Goal: Find specific page/section: Find specific page/section

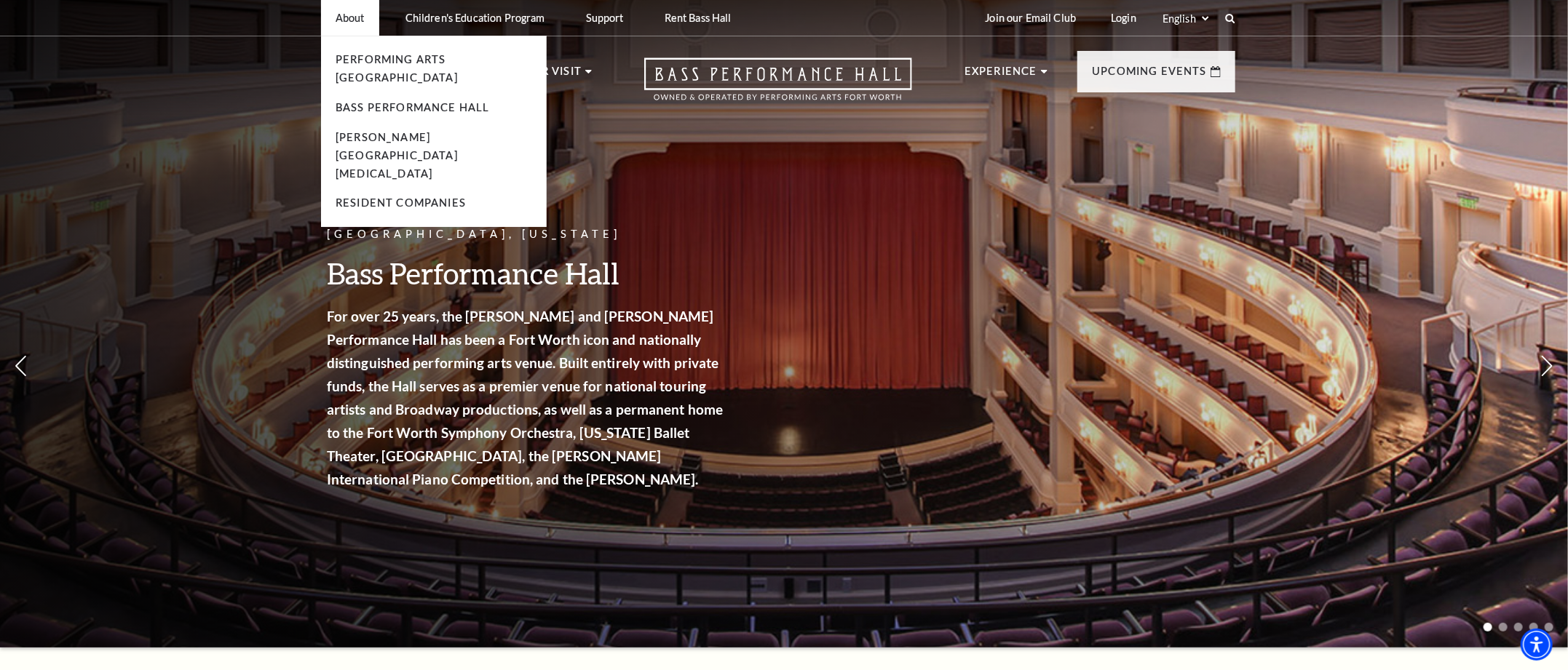
click at [349, 24] on li "About Performing Arts Fort Worth Bass Performance Hall Maddox Muse Center Resid…" at bounding box center [350, 18] width 58 height 36
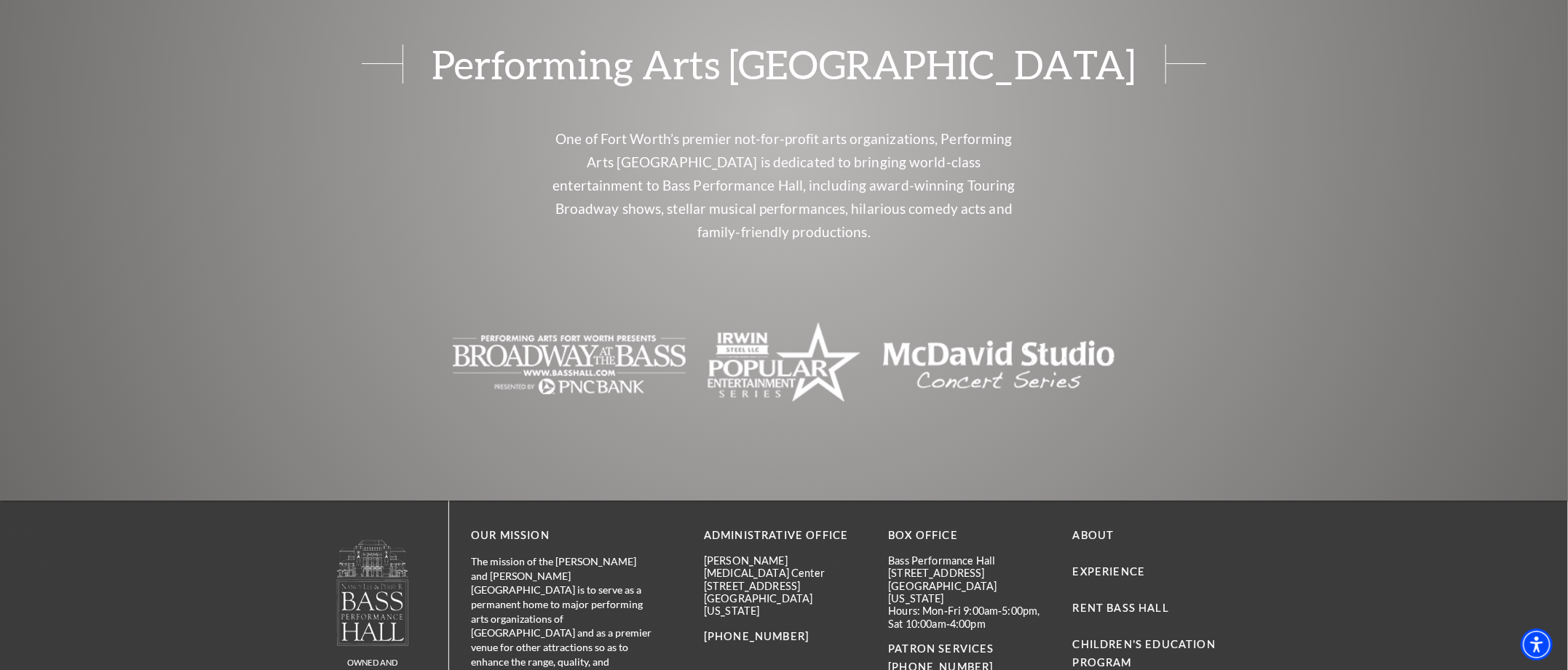
scroll to position [3556, 0]
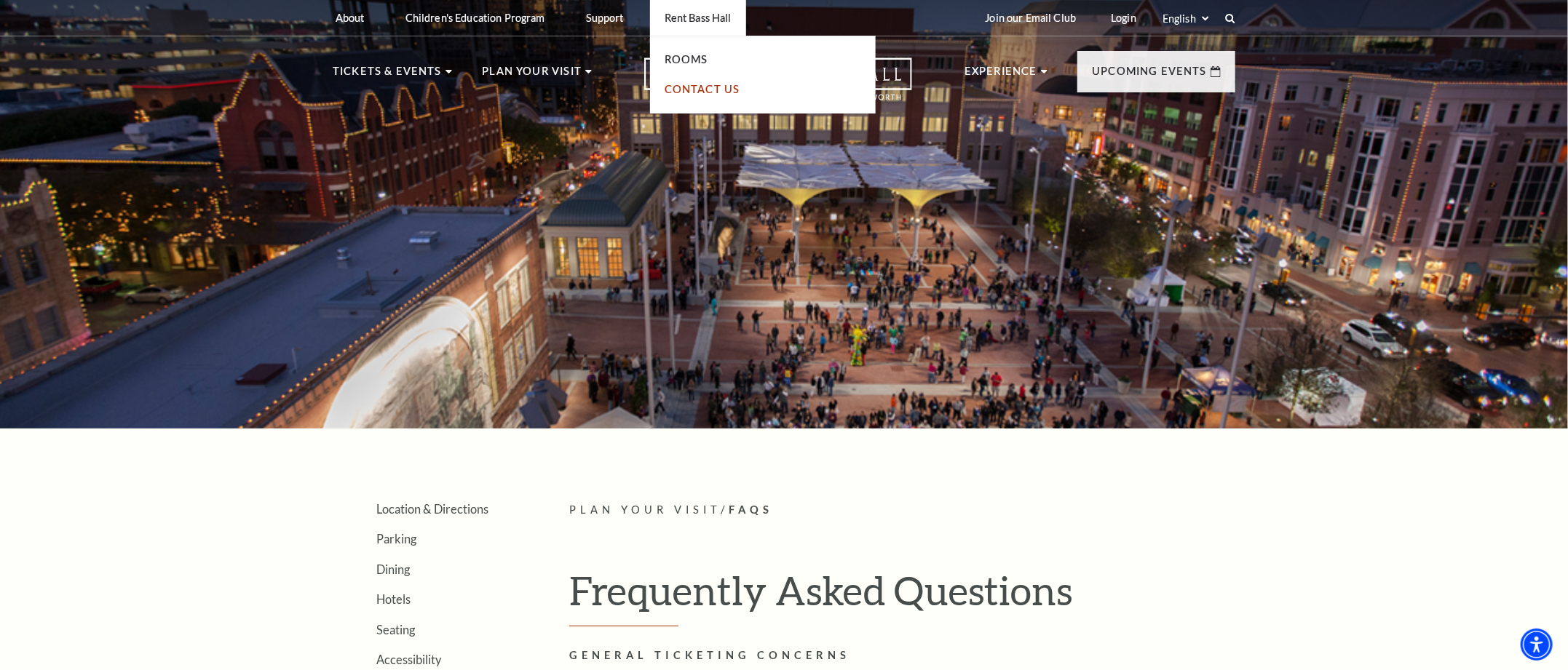
click at [687, 92] on link "Contact Us" at bounding box center [702, 89] width 76 height 13
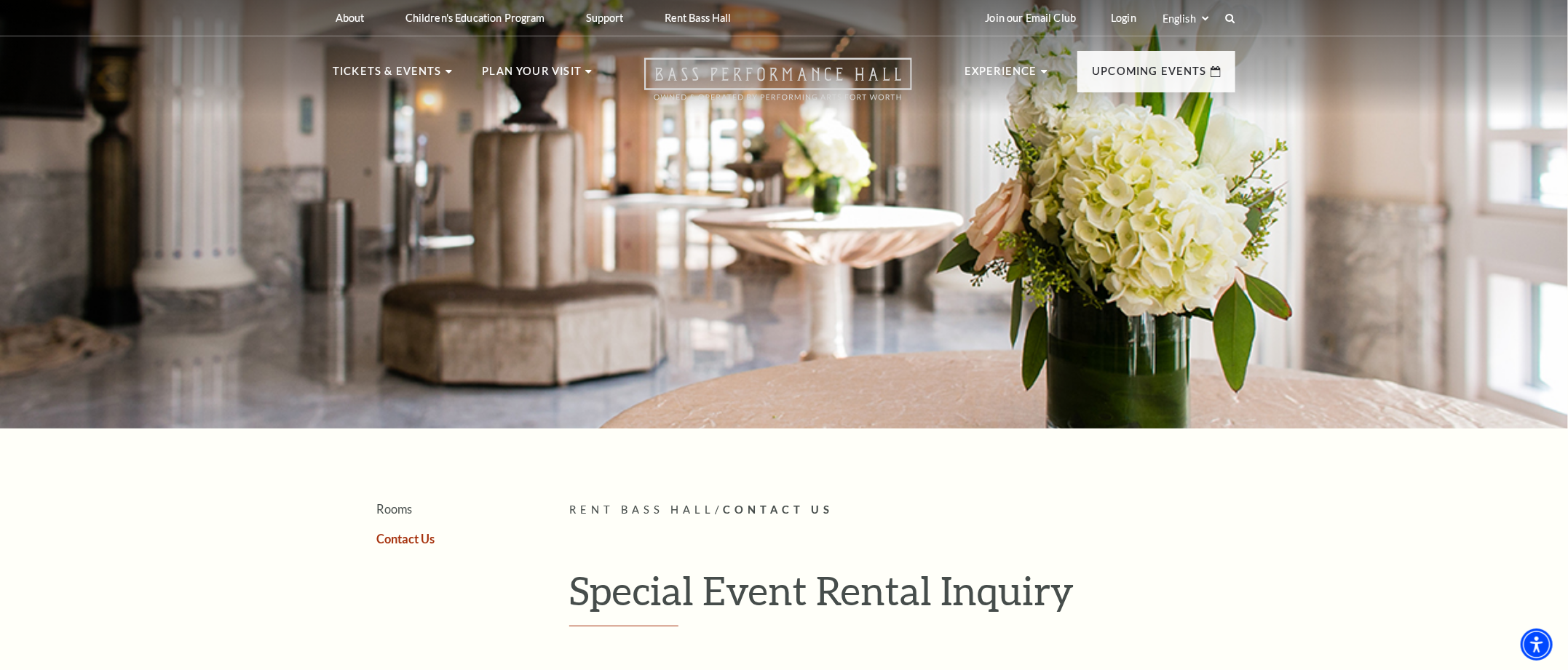
click at [746, 72] on icon "Open this option" at bounding box center [778, 79] width 268 height 43
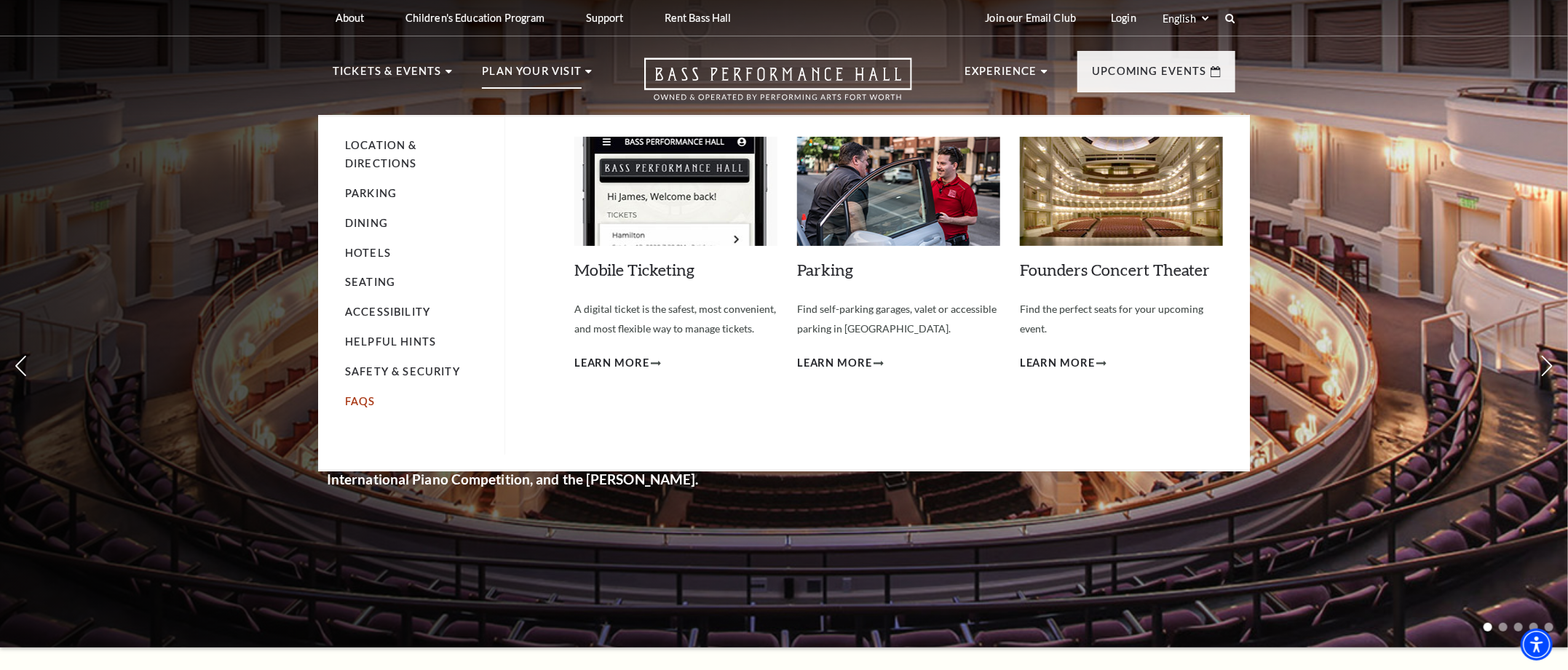
click at [368, 404] on link "FAQs" at bounding box center [360, 402] width 30 height 13
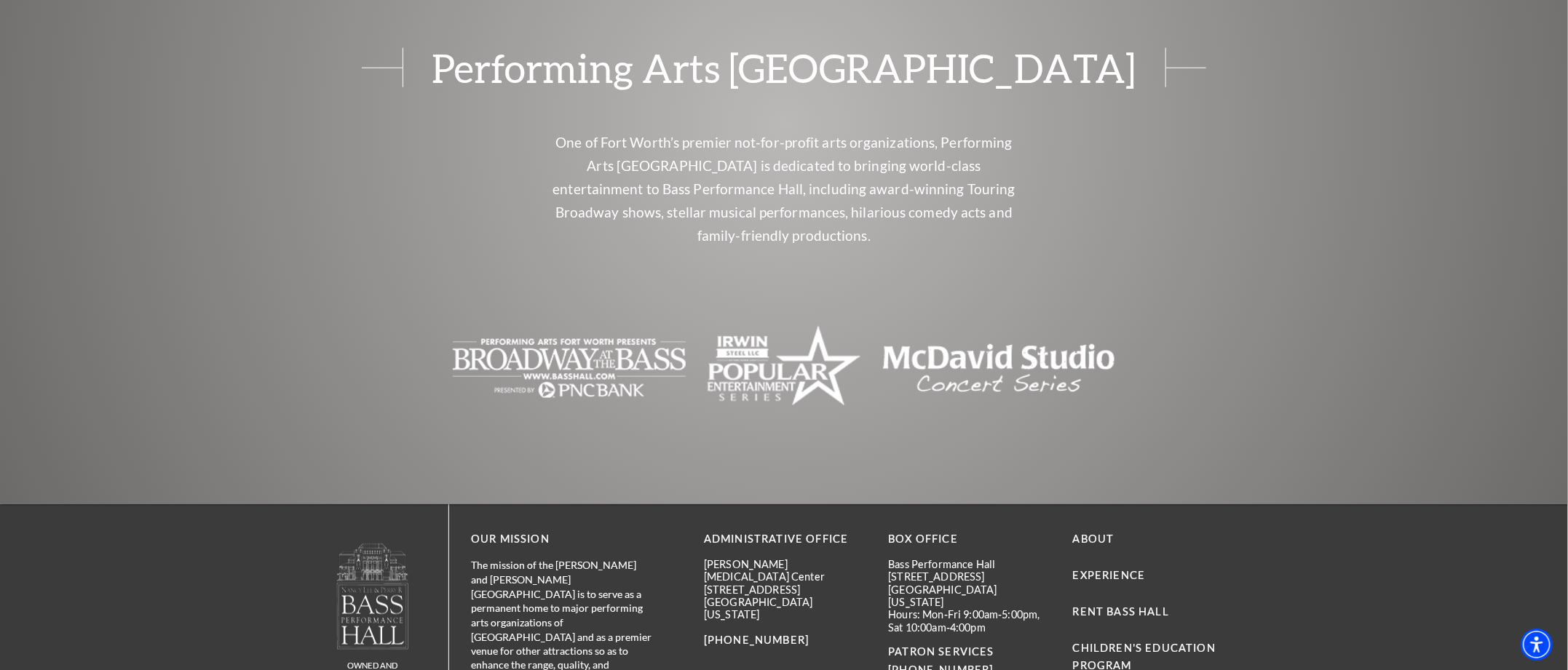
scroll to position [4729, 0]
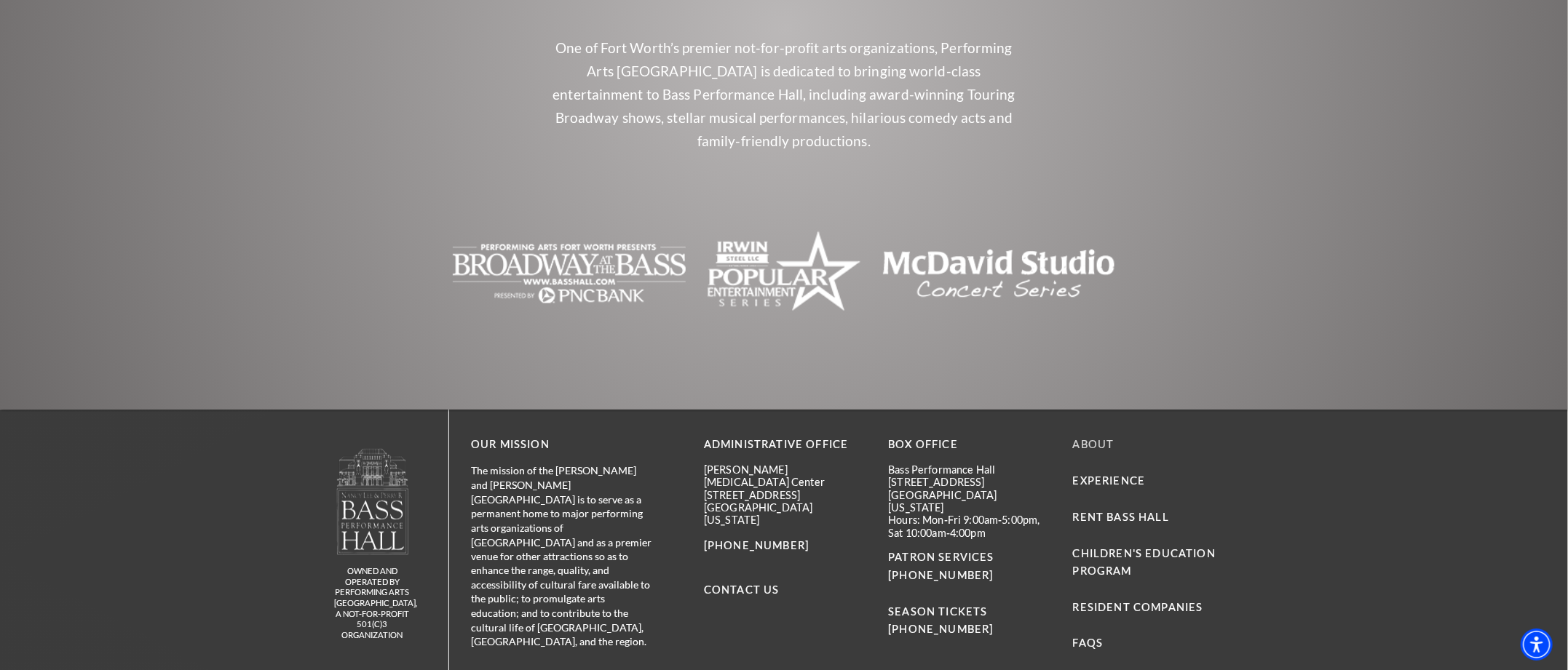
click at [1101, 438] on link "About" at bounding box center [1094, 445] width 41 height 13
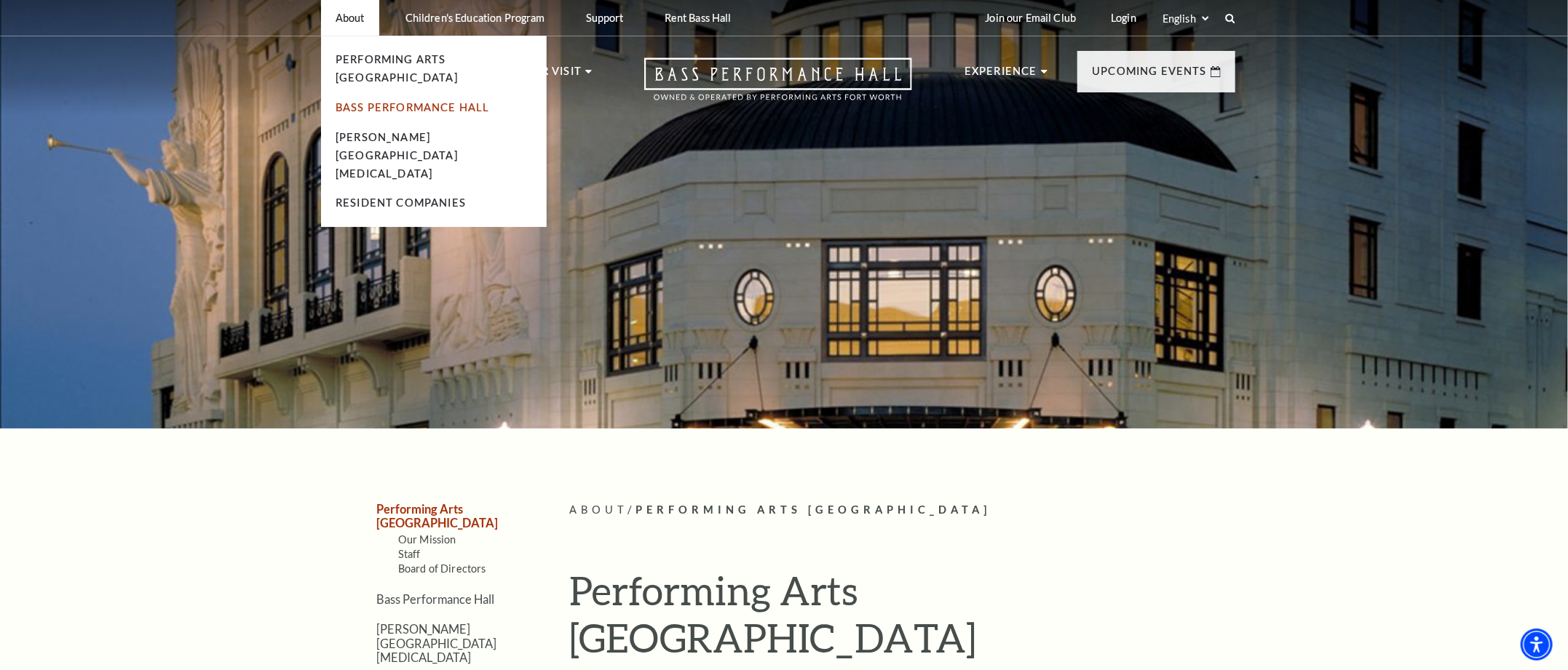
click at [359, 101] on link "Bass Performance Hall" at bounding box center [413, 108] width 155 height 13
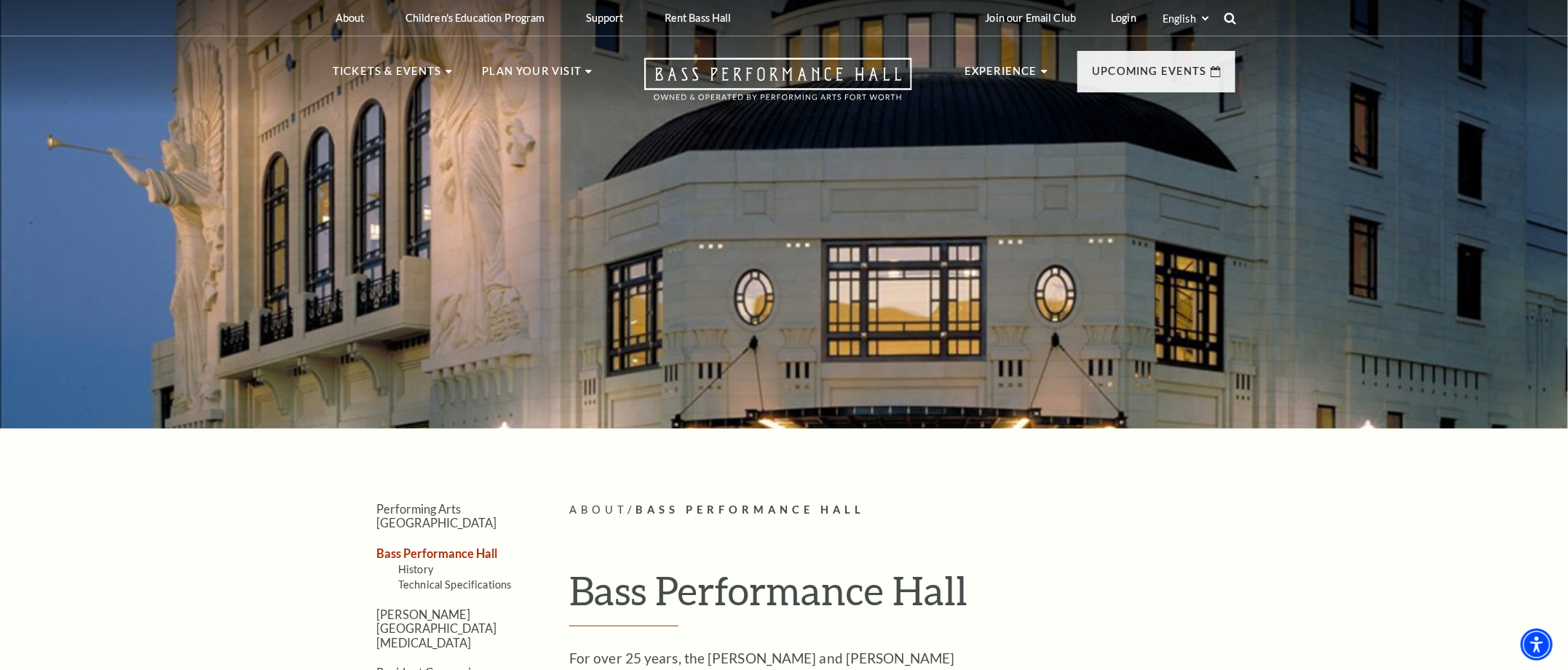
click at [1235, 18] on div "About Performing Arts Fort Worth Bass Performance Hall Maddox Muse Center Resid…" at bounding box center [784, 18] width 932 height 36
click at [1228, 15] on icon at bounding box center [1230, 18] width 13 height 13
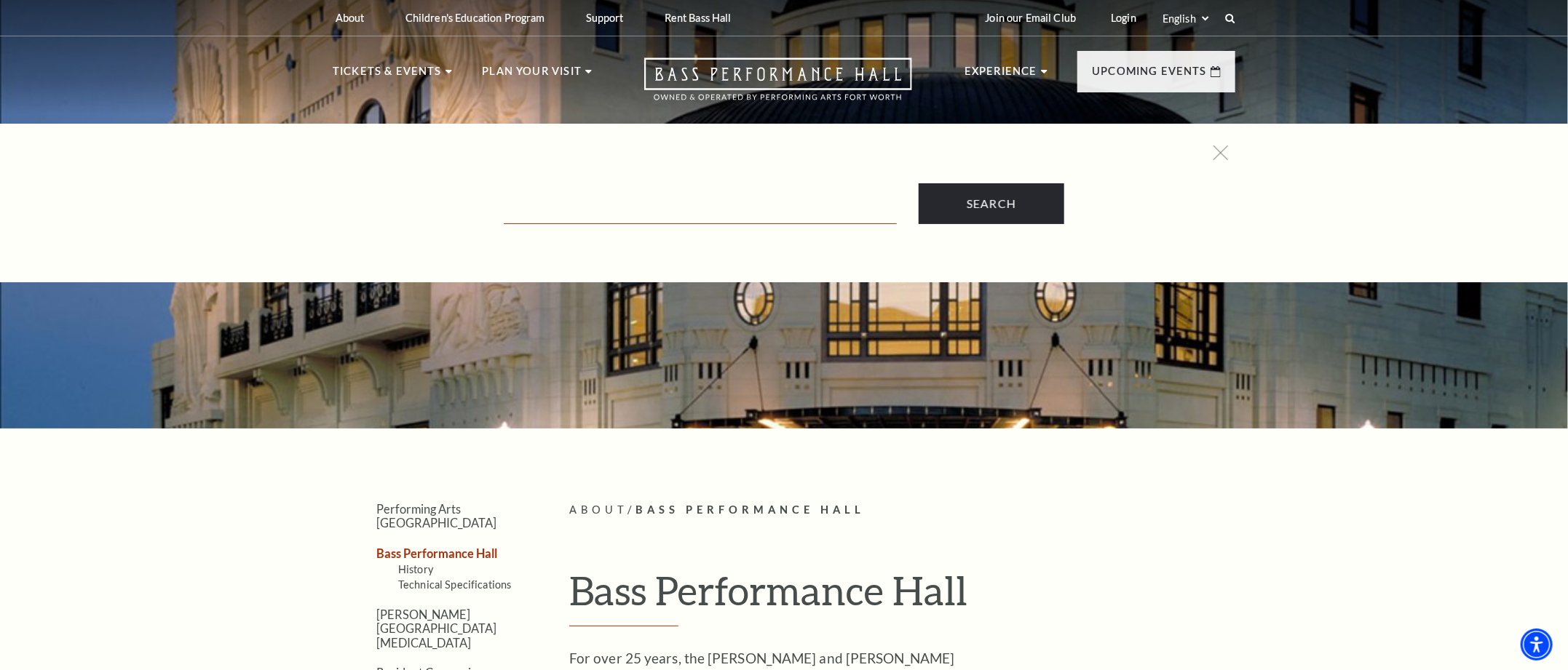
click at [641, 202] on input "Text field" at bounding box center [700, 209] width 393 height 29
type input "ad"
click at [918, 183] on input "Search" at bounding box center [991, 203] width 146 height 41
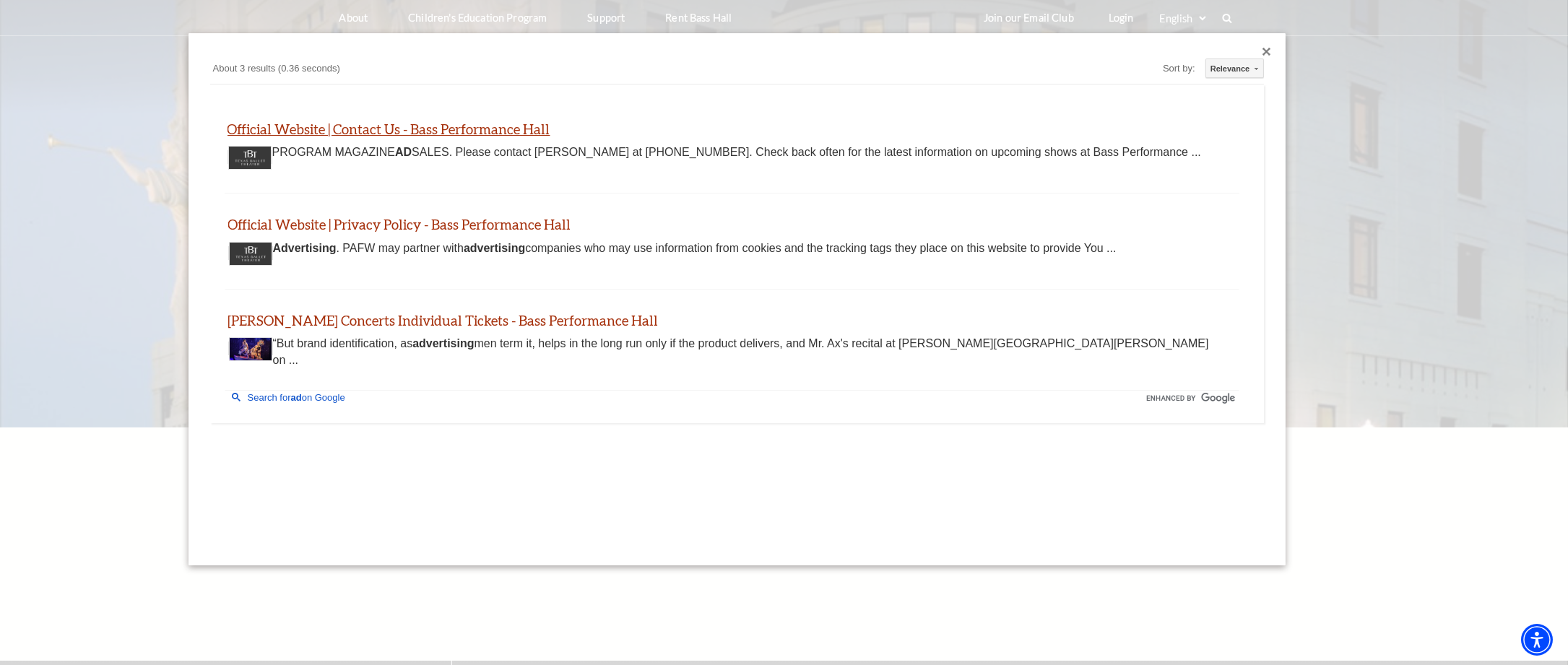
click at [342, 131] on link "Official Website | Contact Us - Bass Performance Hall" at bounding box center [389, 129] width 323 height 17
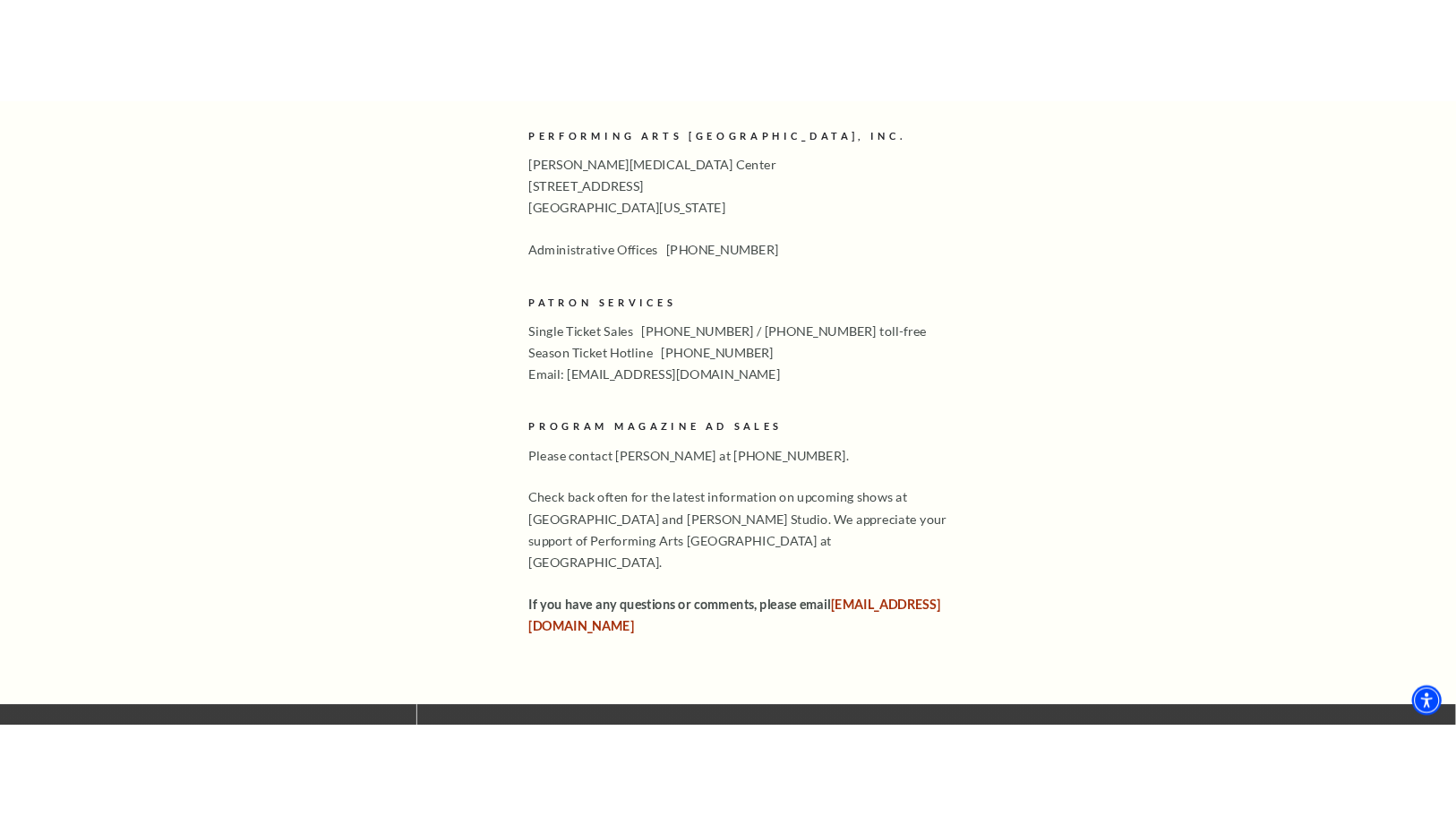
scroll to position [896, 0]
